Goal: Information Seeking & Learning: Learn about a topic

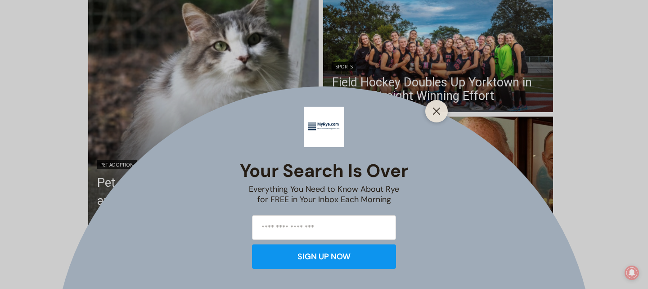
scroll to position [289, 0]
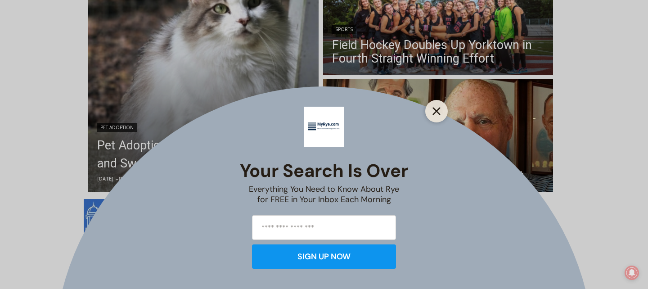
click at [435, 112] on line "Close" at bounding box center [436, 111] width 6 height 6
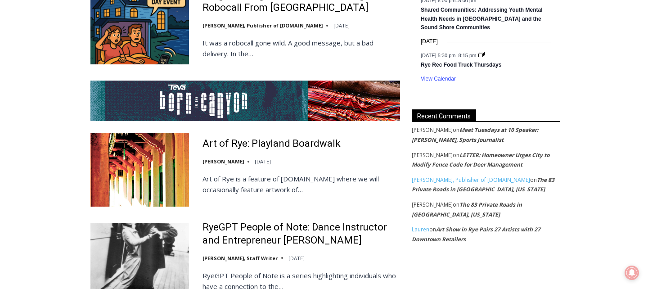
scroll to position [1715, 0]
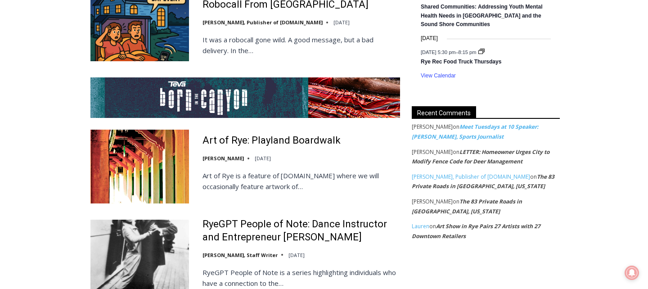
click at [471, 132] on link "Meet Tuesdays at 10 Speaker: [PERSON_NAME], Sports Journalist" at bounding box center [475, 132] width 126 height 18
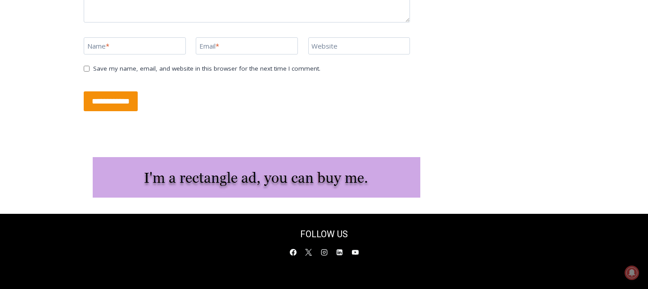
scroll to position [2996, 0]
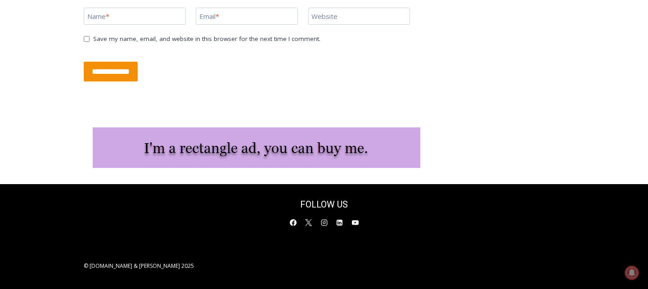
click at [359, 205] on h2 "FOLLOW US" at bounding box center [323, 203] width 151 height 13
